Goal: Task Accomplishment & Management: Manage account settings

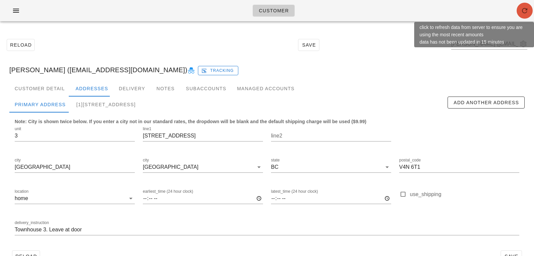
click at [524, 3] on button "button" at bounding box center [524, 11] width 16 height 16
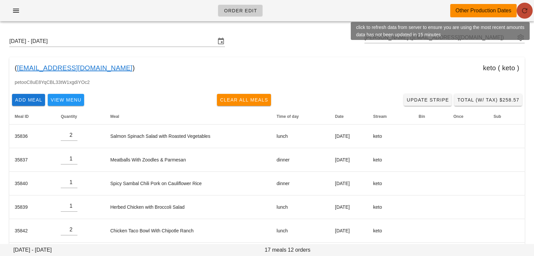
click at [523, 15] on button "button" at bounding box center [524, 11] width 16 height 16
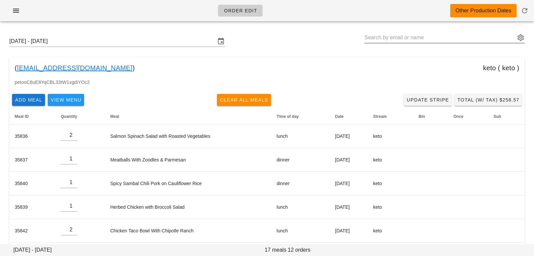
click at [374, 38] on input "text" at bounding box center [439, 37] width 151 height 11
paste input "[EMAIL_ADDRESS][DOMAIN_NAME]"
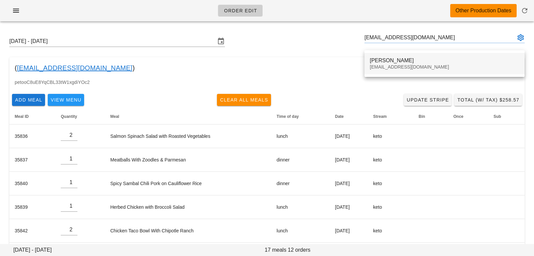
type input "Rebecca Toles (rebeccatoles@gmail.com)"
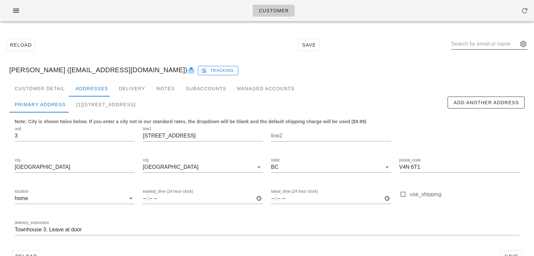
click at [464, 45] on input "text" at bounding box center [484, 44] width 67 height 11
paste input "rebeccatoles@gmail.com"
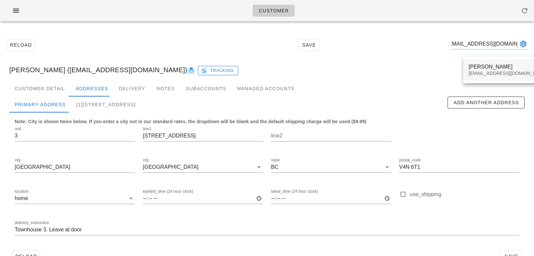
type input "rebeccatoles@gmail.com"
click at [479, 75] on div "rebeccatoles@gmail.com" at bounding box center [507, 74] width 79 height 6
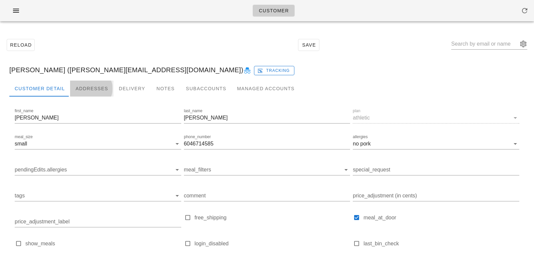
click at [87, 86] on div "Addresses" at bounding box center [91, 89] width 43 height 16
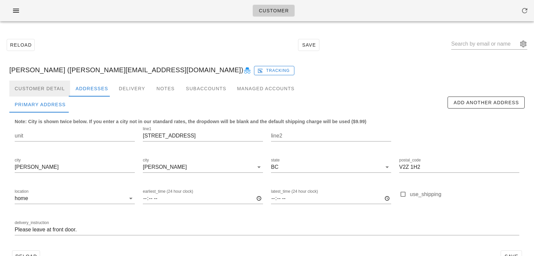
click at [53, 91] on div "Customer Detail" at bounding box center [39, 89] width 61 height 16
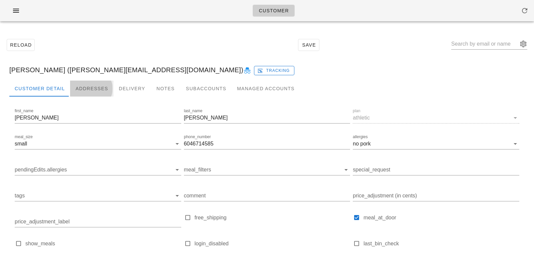
click at [82, 87] on div "Addresses" at bounding box center [91, 89] width 43 height 16
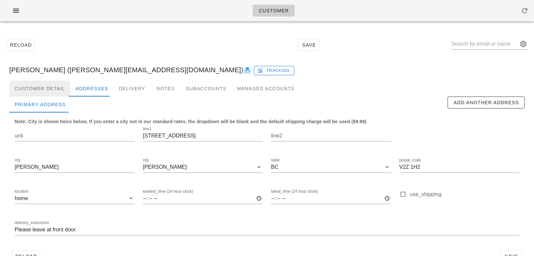
click at [54, 91] on div "Customer Detail" at bounding box center [39, 89] width 61 height 16
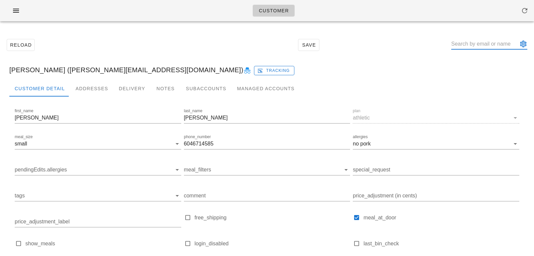
click at [466, 45] on input "text" at bounding box center [484, 44] width 67 height 11
paste input "sophiefloresmv@outlook.com"
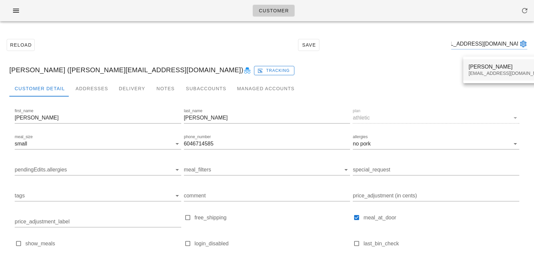
type input "sophiefloresmv@outlook.com"
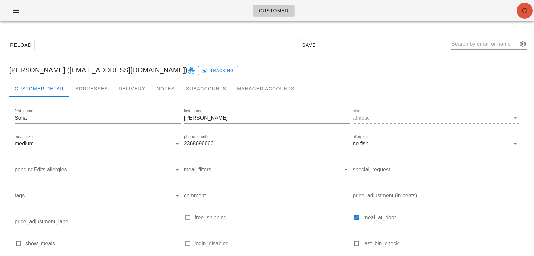
click at [524, 11] on icon "button" at bounding box center [524, 11] width 8 height 8
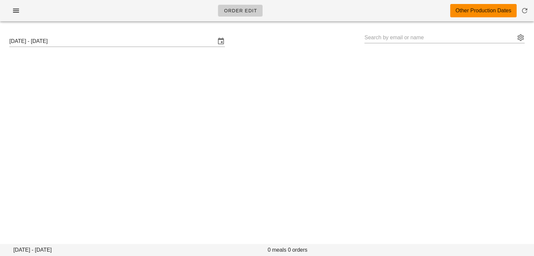
type input "Rebecca Toles (rebeccatoles@gmail.com)"
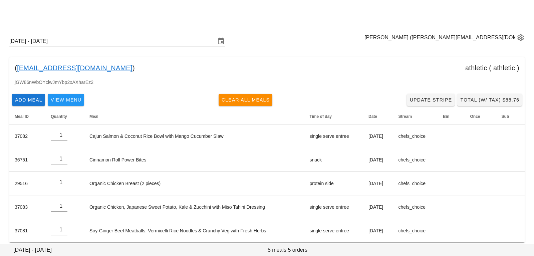
scroll to position [6, 0]
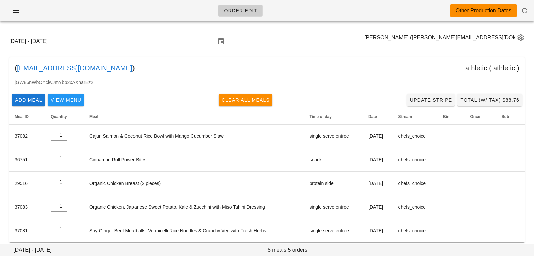
scroll to position [6, 0]
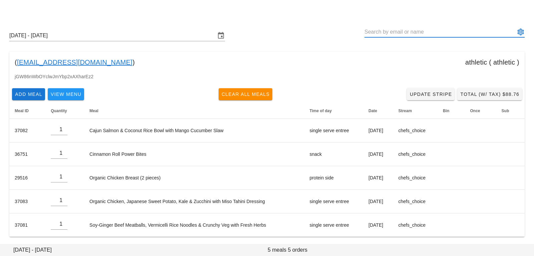
click at [380, 32] on input "text" at bounding box center [439, 32] width 151 height 11
paste input "sophiefloresmv@outlook.com"
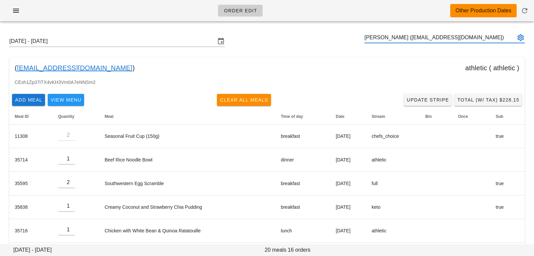
type input "[PERSON_NAME] ([EMAIL_ADDRESS][DOMAIN_NAME])"
click at [123, 41] on input "Sunday October 12 - Saturday October 18" at bounding box center [112, 41] width 206 height 11
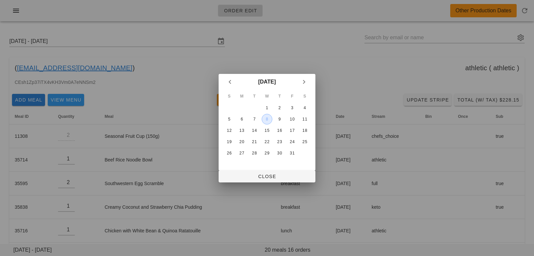
click at [267, 119] on div "8" at bounding box center [267, 119] width 10 height 5
click at [263, 177] on span "Close" at bounding box center [267, 176] width 86 height 5
type input "Sunday October 5 - Saturday October 11"
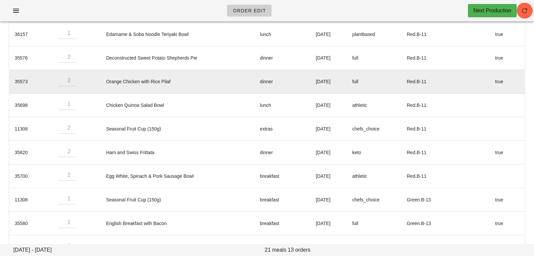
scroll to position [138, 0]
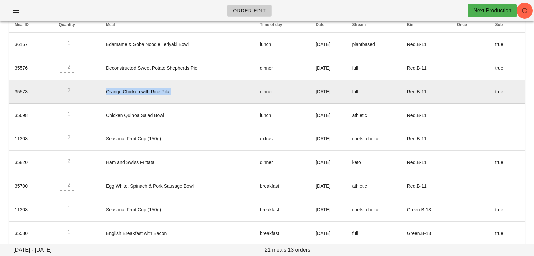
drag, startPoint x: 99, startPoint y: 90, endPoint x: 183, endPoint y: 91, distance: 84.7
click at [183, 91] on td "Orange Chicken with Rice Pilaf" at bounding box center [178, 92] width 154 height 24
copy td "Orange Chicken with Rice Pilaf"
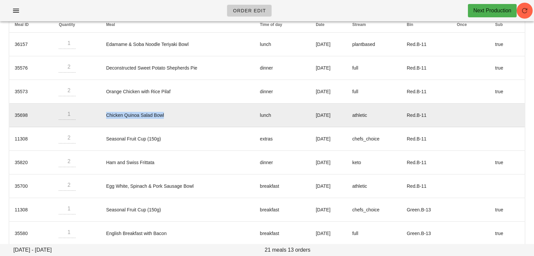
drag, startPoint x: 101, startPoint y: 114, endPoint x: 173, endPoint y: 116, distance: 72.1
click at [173, 116] on td "Chicken Quinoa Salad Bowl" at bounding box center [178, 116] width 154 height 24
copy td "Chicken Quinoa Salad Bowl"
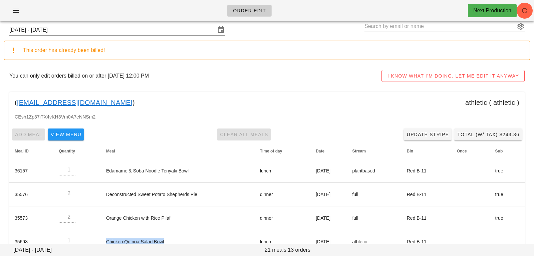
scroll to position [0, 0]
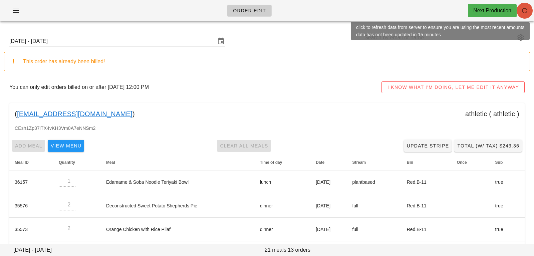
click at [524, 9] on icon "button" at bounding box center [524, 11] width 8 height 8
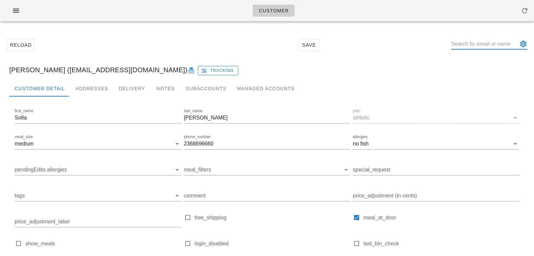
click at [467, 42] on input "text" at bounding box center [484, 44] width 67 height 11
paste input "[EMAIL_ADDRESS][DOMAIN_NAME]"
type input "[EMAIL_ADDRESS][DOMAIN_NAME]"
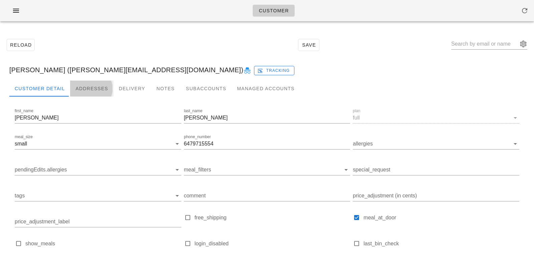
click at [79, 92] on div "Addresses" at bounding box center [91, 89] width 43 height 16
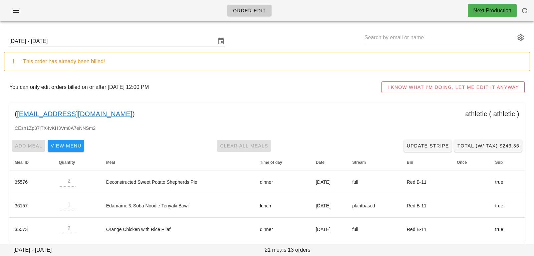
click at [470, 37] on input "text" at bounding box center [439, 37] width 151 height 11
paste input "Stephaniekosman@gmail.com"
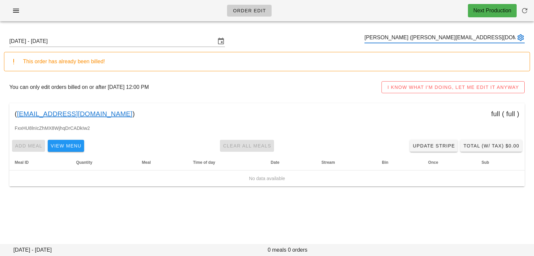
type input "[PERSON_NAME] ([PERSON_NAME][EMAIL_ADDRESS][DOMAIN_NAME])"
click at [105, 43] on input "Sunday October 5 - Saturday October 11" at bounding box center [112, 41] width 206 height 11
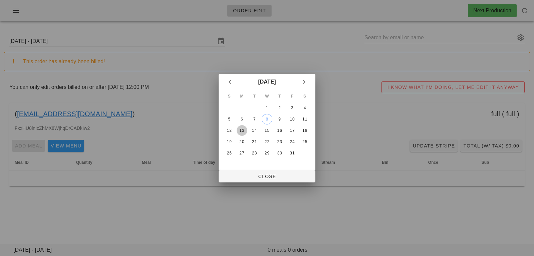
click at [244, 130] on div "13" at bounding box center [241, 130] width 11 height 5
click at [255, 174] on span "Close" at bounding box center [267, 176] width 86 height 5
type input "Sunday October 12 - Saturday October 18"
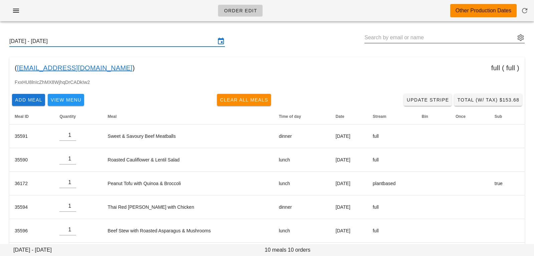
click at [382, 38] on input "text" at bounding box center [439, 37] width 151 height 11
click at [518, 40] on button "appended action" at bounding box center [520, 38] width 8 height 8
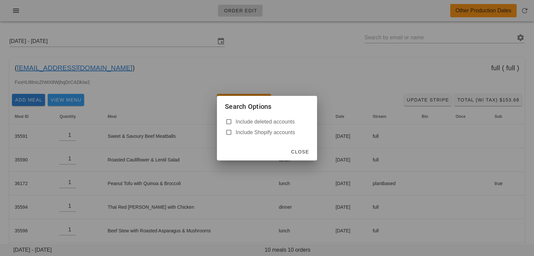
click at [270, 124] on label "Include deleted accounts" at bounding box center [271, 122] width 73 height 7
checkbox input "true"
click at [300, 151] on span "Close" at bounding box center [299, 151] width 18 height 5
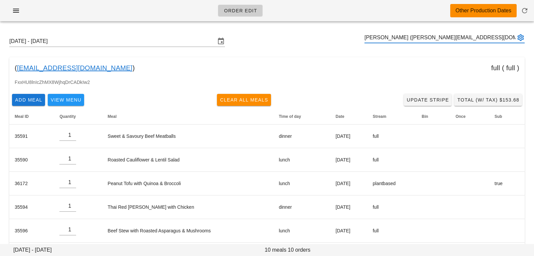
type input "Stephanie Jones (Stephaniekosman@gmail.com)"
click at [414, 39] on input "text" at bounding box center [439, 37] width 151 height 11
paste input "mdimarco10@gmail.com"
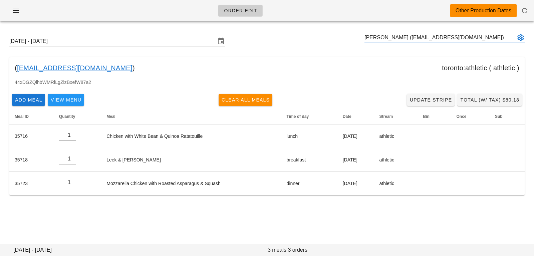
type input "MARY DIMARCO (mdimarco10@gmail.com)"
paste input "kelly.r@fedfedfed.com"
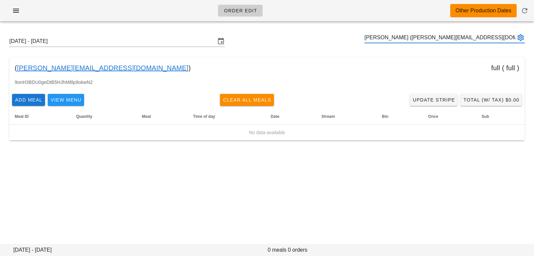
type input "Kelly Reeve (kelly.r@fedfedfed.com)"
click at [521, 39] on button "appended action" at bounding box center [520, 38] width 8 height 8
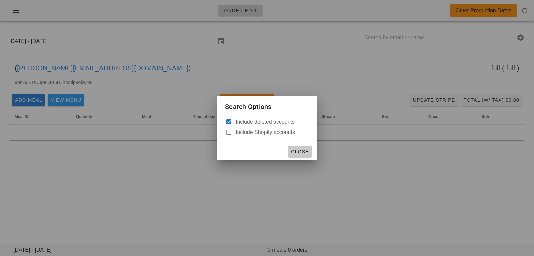
click at [305, 147] on button "Close" at bounding box center [300, 152] width 24 height 12
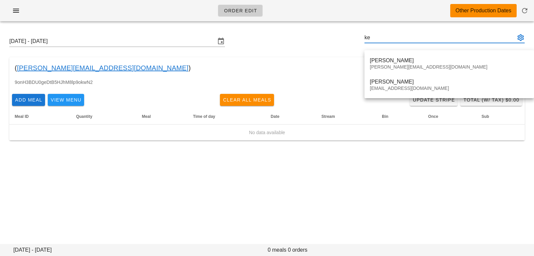
type input "k"
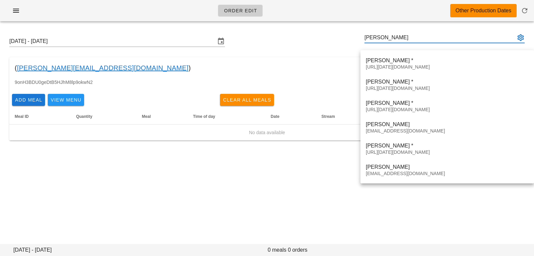
type input "mary"
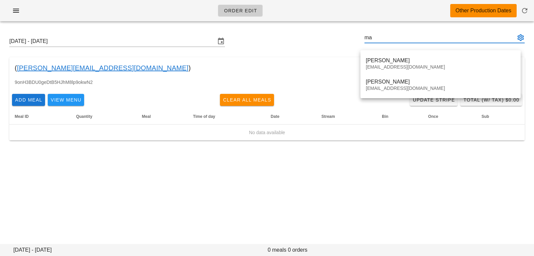
type input "m"
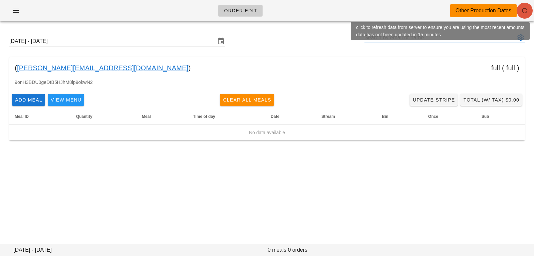
click at [522, 17] on button "button" at bounding box center [524, 11] width 16 height 16
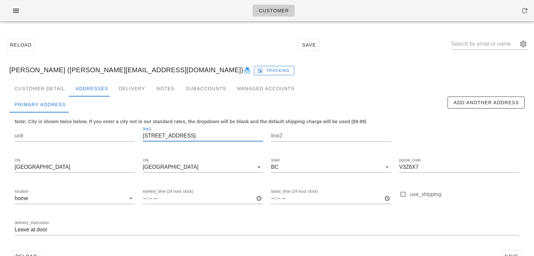
drag, startPoint x: 186, startPoint y: 137, endPoint x: 147, endPoint y: 97, distance: 55.9
click at [147, 97] on div "Primary Address Add Another Address Note: City is shown twice below. If you ent…" at bounding box center [266, 172] width 515 height 151
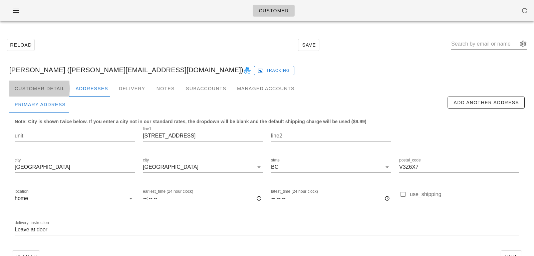
click at [55, 88] on div "Customer Detail" at bounding box center [39, 89] width 61 height 16
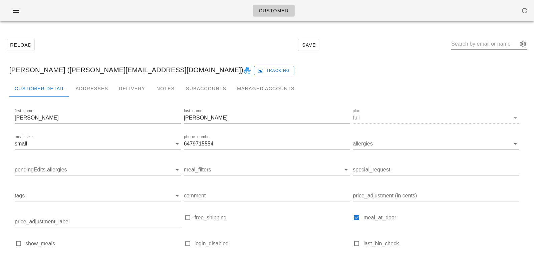
click at [492, 34] on div at bounding box center [489, 44] width 76 height 23
click at [482, 43] on input "text" at bounding box center [484, 44] width 67 height 11
paste input "Shainc604@gmail.com"
type input "Shainc604@gmail.com"
paste input "mdimarco10@gmail.com"
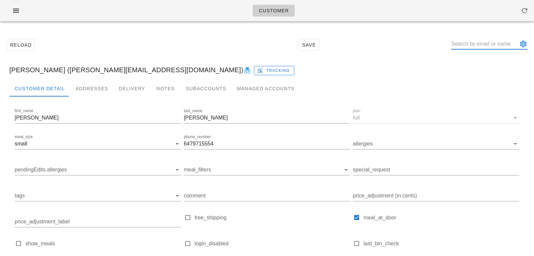
type input "mdimarco10@gmail.com"
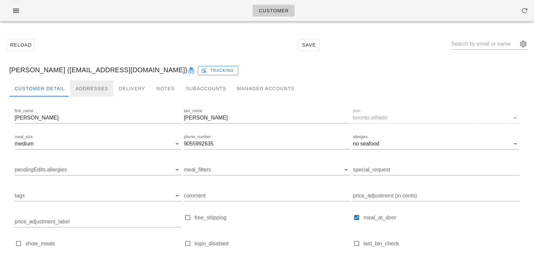
click at [100, 89] on div "Addresses" at bounding box center [91, 89] width 43 height 16
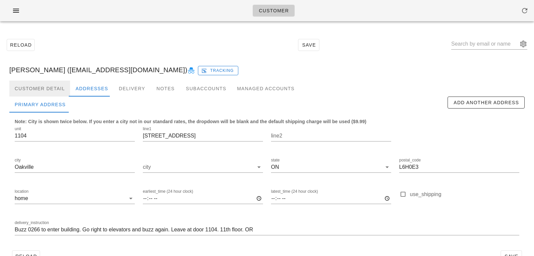
click at [60, 86] on div "Customer Detail" at bounding box center [39, 89] width 61 height 16
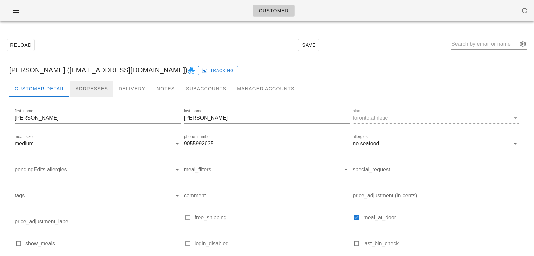
click at [88, 88] on div "Addresses" at bounding box center [91, 89] width 43 height 16
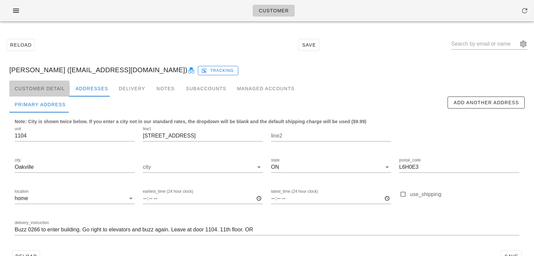
click at [59, 87] on div "Customer Detail" at bounding box center [39, 89] width 61 height 16
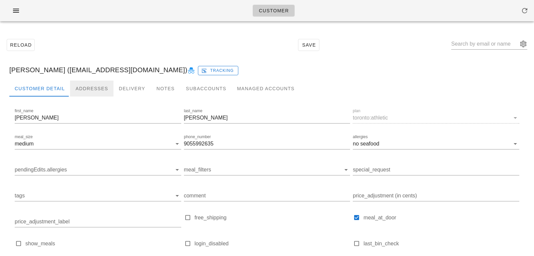
click at [91, 90] on div "Addresses" at bounding box center [91, 89] width 43 height 16
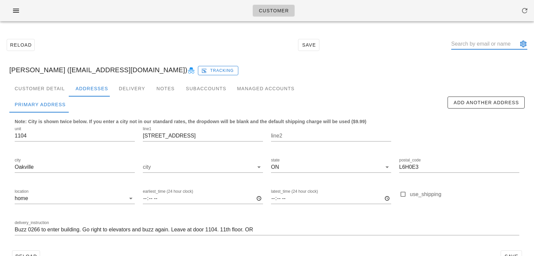
click at [496, 43] on input "text" at bounding box center [484, 44] width 67 height 11
paste input "kelly.r@fedfedfed.com"
type input "kelly.r@fedfedfed.com"
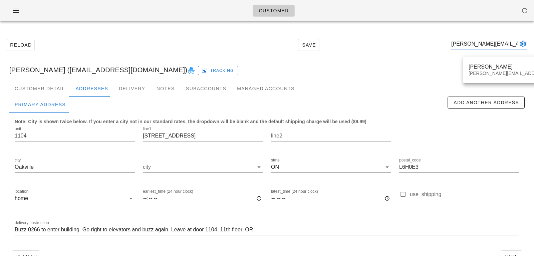
click at [479, 75] on div "Customer Reload Save kelly.r@fedfedfed.com MARY DIMARCO (mdimarco10@gmail.com) …" at bounding box center [267, 137] width 534 height 275
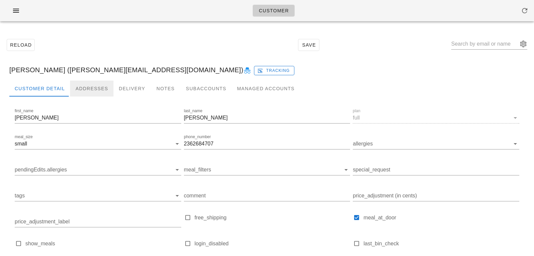
click at [85, 89] on div "Addresses" at bounding box center [91, 89] width 43 height 16
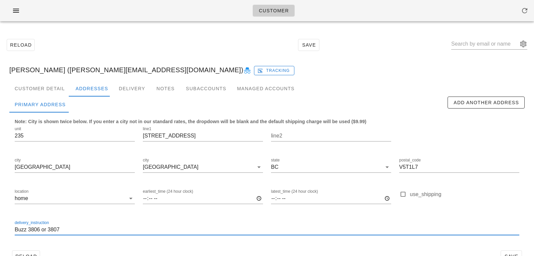
click at [15, 230] on input "Buzz 3806 or 3807" at bounding box center [267, 230] width 504 height 11
type input "Unit 235. Buzz 3806 or 3807"
click at [58, 88] on div "Customer Detail" at bounding box center [39, 89] width 61 height 16
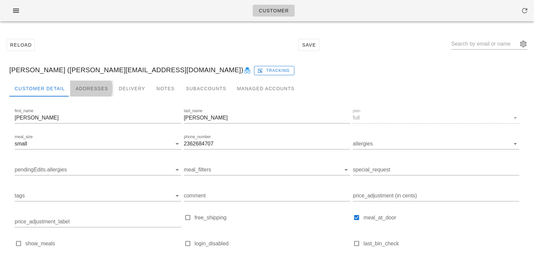
click at [85, 88] on div "Addresses" at bounding box center [91, 89] width 43 height 16
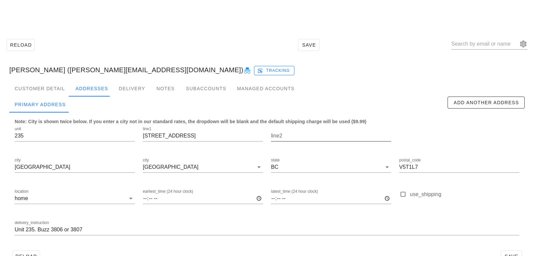
scroll to position [18, 0]
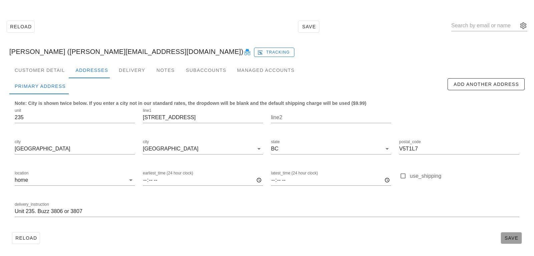
click at [510, 238] on span "Save" at bounding box center [510, 238] width 15 height 5
type input "[PERSON_NAME] ([PERSON_NAME][EMAIL_ADDRESS][DOMAIN_NAME])"
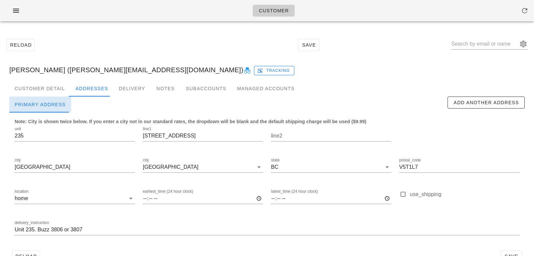
click at [50, 98] on div "Primary Address" at bounding box center [40, 105] width 62 height 16
click at [59, 86] on div "Customer Detail" at bounding box center [39, 89] width 61 height 16
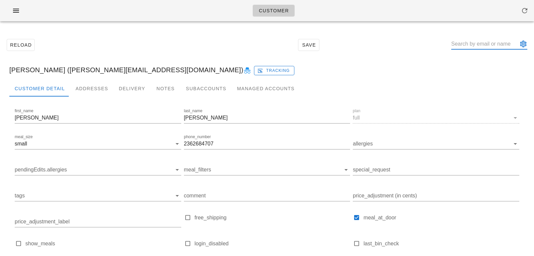
click at [483, 47] on input "text" at bounding box center [484, 44] width 67 height 11
paste input "[EMAIL_ADDRESS][DOMAIN_NAME]"
type input "[EMAIL_ADDRESS][DOMAIN_NAME]"
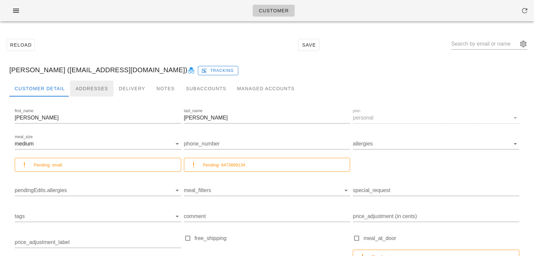
click at [76, 92] on div "Addresses" at bounding box center [91, 89] width 43 height 16
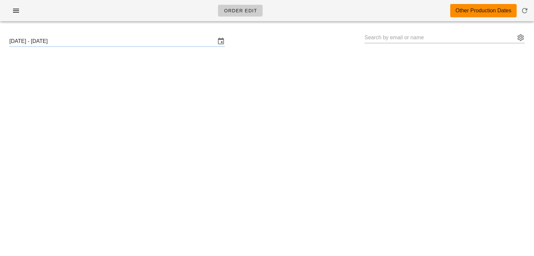
type input "[PERSON_NAME] ([PERSON_NAME][EMAIL_ADDRESS][DOMAIN_NAME])"
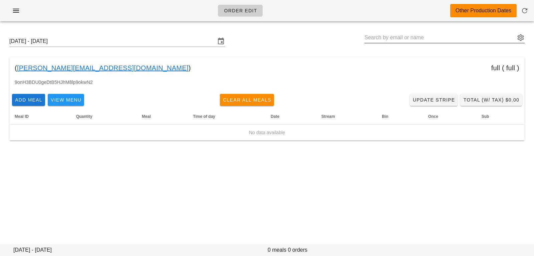
click at [439, 38] on input "text" at bounding box center [439, 37] width 151 height 11
paste input "sanchitluthra96@gmail.com"
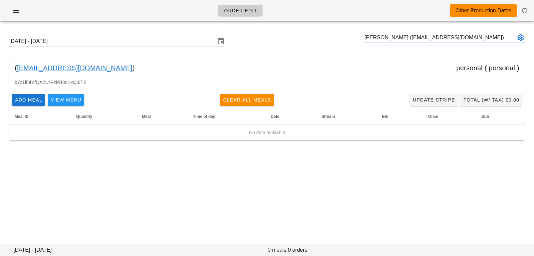
type input "Sanchit Luthra (sanchitluthra96@gmail.com)"
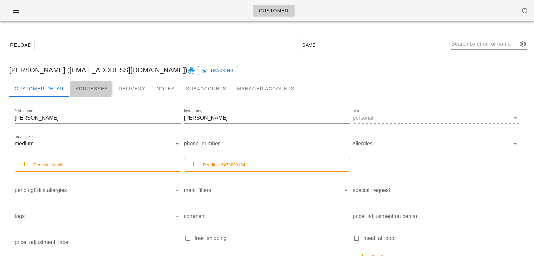
click at [85, 92] on div "Addresses" at bounding box center [91, 89] width 43 height 16
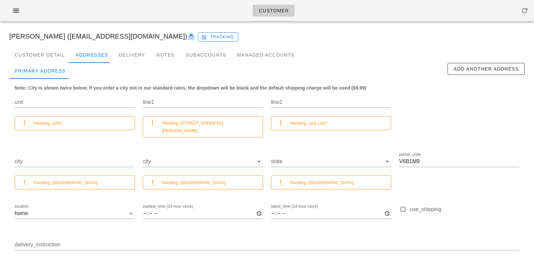
scroll to position [59, 0]
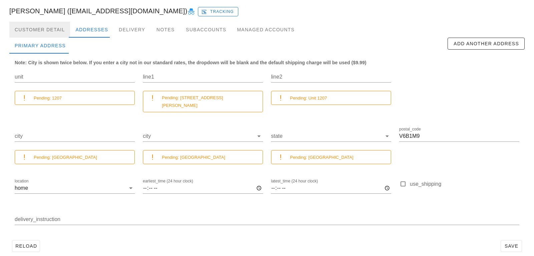
click at [57, 29] on div "Customer Detail" at bounding box center [39, 30] width 61 height 16
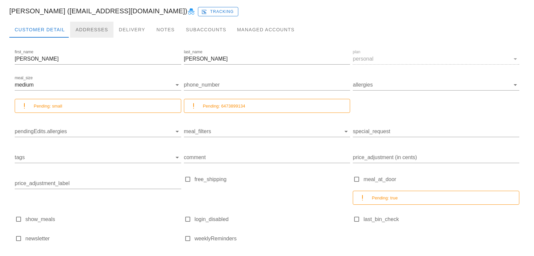
click at [102, 25] on div "Addresses" at bounding box center [91, 30] width 43 height 16
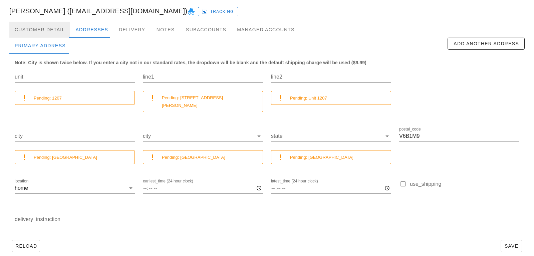
click at [38, 29] on div "Customer Detail" at bounding box center [39, 30] width 61 height 16
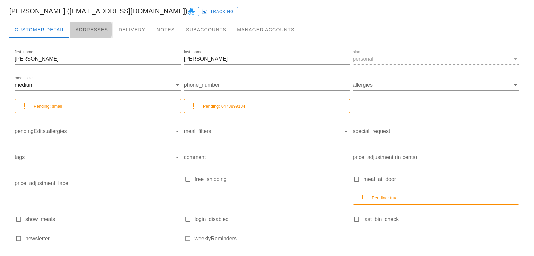
click at [84, 30] on div "Addresses" at bounding box center [91, 30] width 43 height 16
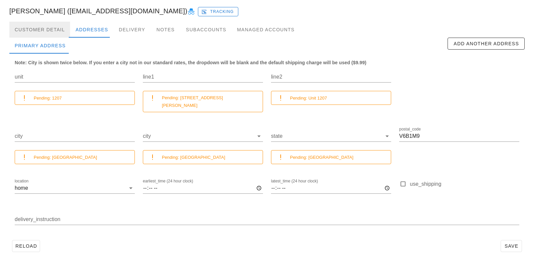
click at [58, 30] on div "Customer Detail" at bounding box center [39, 30] width 61 height 16
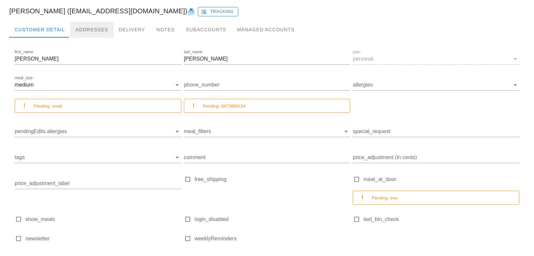
click at [90, 32] on div "Addresses" at bounding box center [91, 30] width 43 height 16
